Goal: Task Accomplishment & Management: Manage account settings

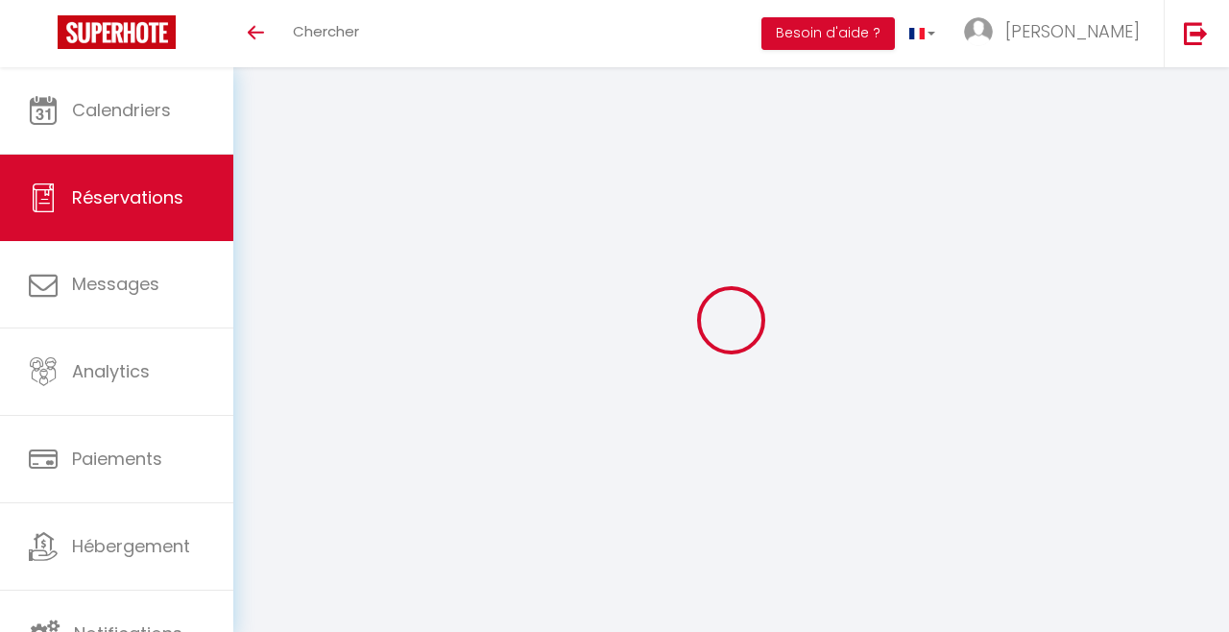
select select "38058"
select select "14"
select select "2"
select select
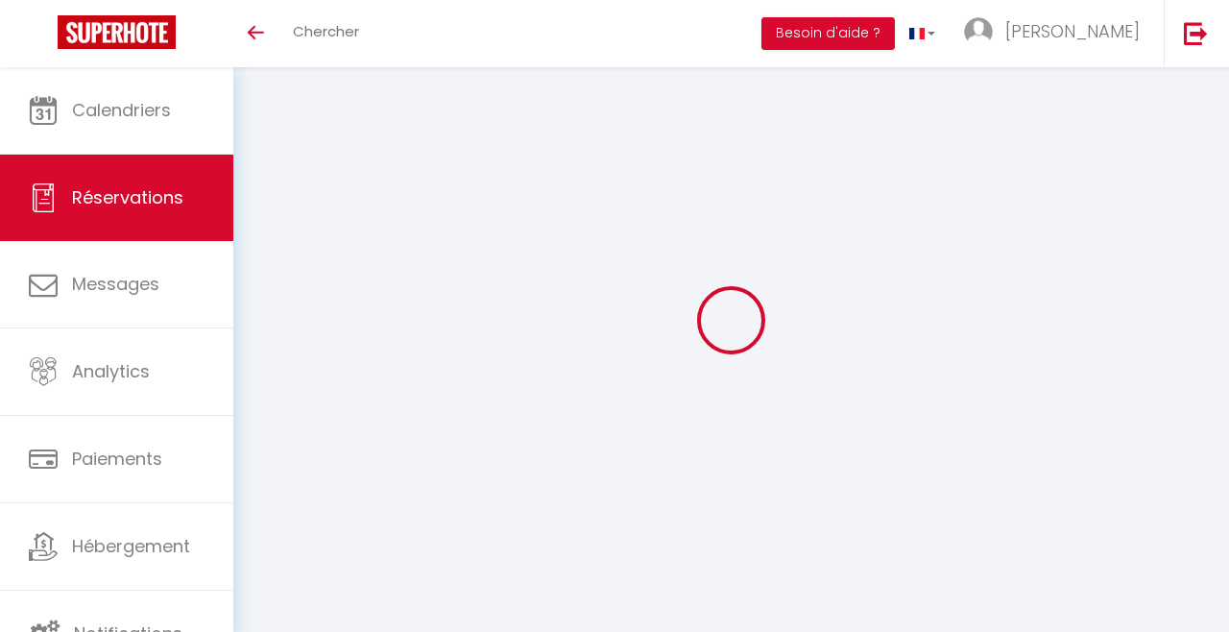
checkbox input "false"
select select
checkbox input "false"
type textarea "** THIS RESERVATION HAS BEEN PRE-PAID ** BOOKING NOTE : Payment charge is EUR 3…"
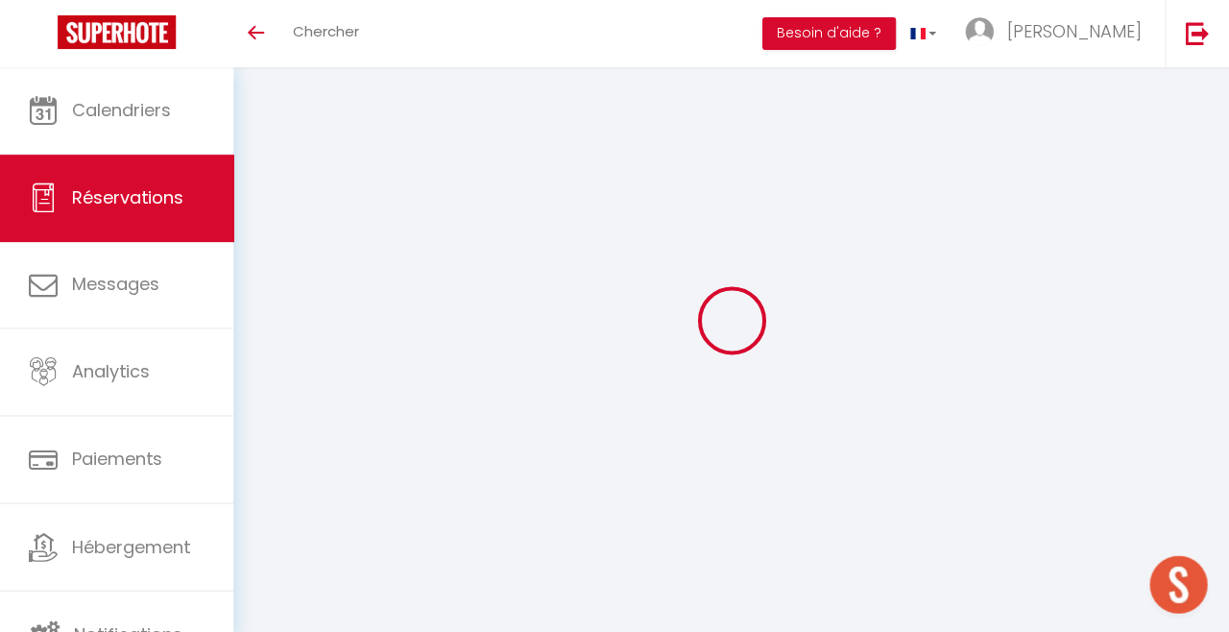
select select
checkbox input "false"
type textarea "** THIS RESERVATION HAS BEEN PRE-PAID ** BOOKING NOTE : Payment charge is EUR 3…"
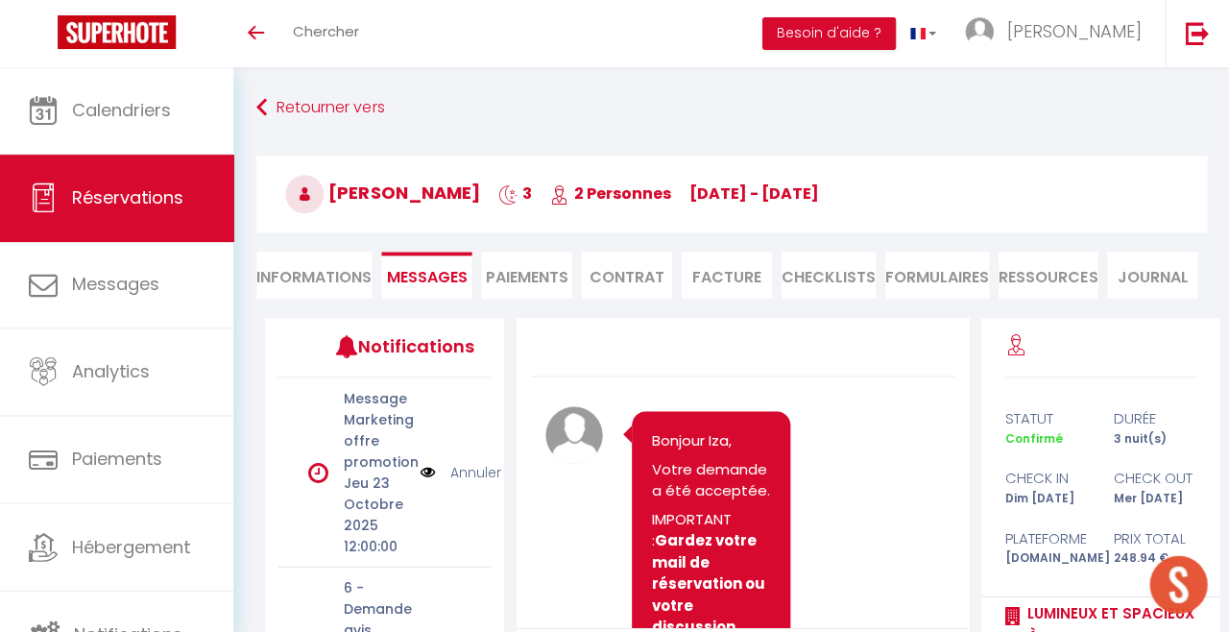
scroll to position [14292, 0]
